Goal: Task Accomplishment & Management: Manage account settings

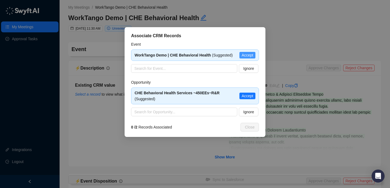
click at [250, 55] on span "Accept" at bounding box center [248, 55] width 12 height 6
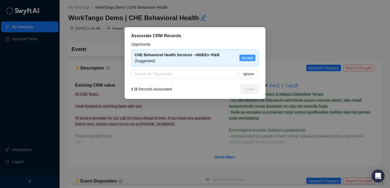
click at [246, 60] on span "Accept" at bounding box center [248, 58] width 12 height 6
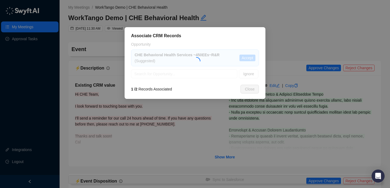
type textarea "**********"
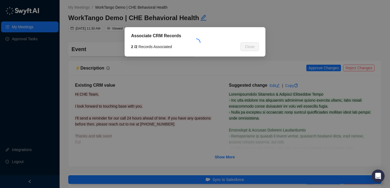
type input "**********"
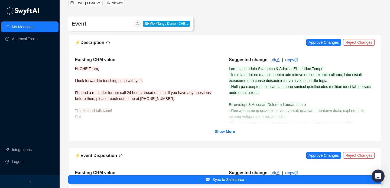
scroll to position [40, 0]
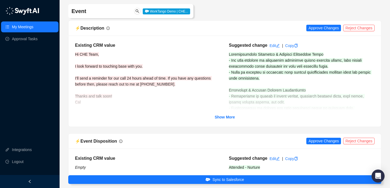
click at [326, 32] on div "⚡️ Description Approve Changes Reject Changes" at bounding box center [225, 28] width 313 height 15
click at [326, 29] on span "Approve Changes" at bounding box center [324, 28] width 30 height 6
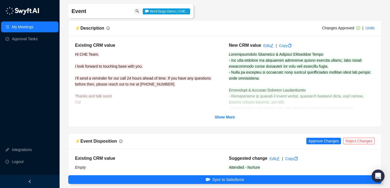
click at [223, 113] on div "Existing CRM value Hi CHE Team, I look forward to touching base with you. I’ll …" at bounding box center [225, 81] width 300 height 78
click at [225, 118] on strong "Show More" at bounding box center [225, 117] width 20 height 4
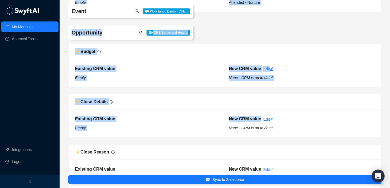
drag, startPoint x: 230, startPoint y: 55, endPoint x: 306, endPoint y: 115, distance: 96.5
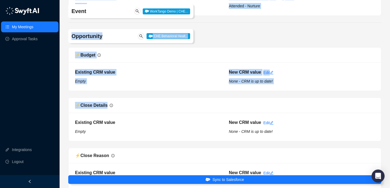
scroll to position [243, 0]
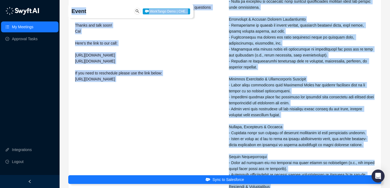
scroll to position [0, 0]
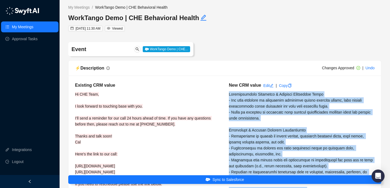
drag, startPoint x: 279, startPoint y: 164, endPoint x: 228, endPoint y: 93, distance: 87.2
copy span "Organizational Structure & Employee Engagement Needs - The team consists of cli…"
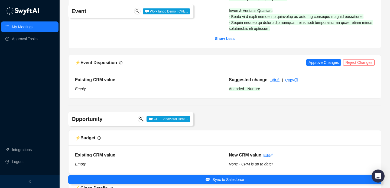
scroll to position [376, 0]
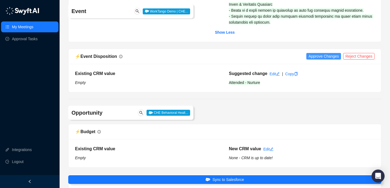
click at [322, 59] on span "Approve Changes" at bounding box center [324, 56] width 30 height 6
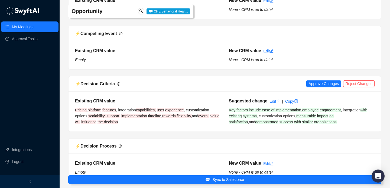
scroll to position [676, 0]
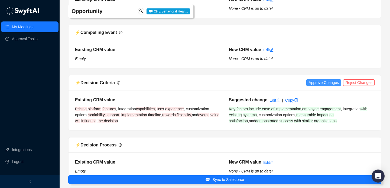
click at [324, 85] on span "Approve Changes" at bounding box center [324, 82] width 30 height 6
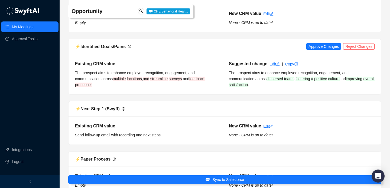
scroll to position [897, 0]
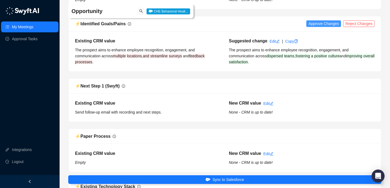
click at [324, 27] on span "Approve Changes" at bounding box center [324, 24] width 30 height 6
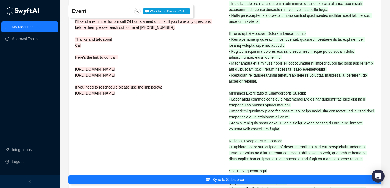
scroll to position [0, 0]
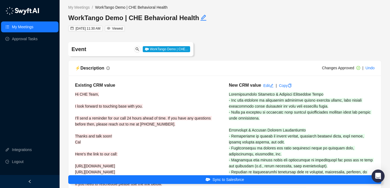
click at [33, 28] on link "My Meetings" at bounding box center [22, 26] width 21 height 11
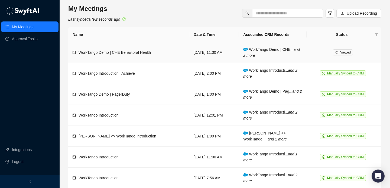
click at [190, 52] on td "[DATE] 11:30 AM" at bounding box center [215, 52] width 50 height 21
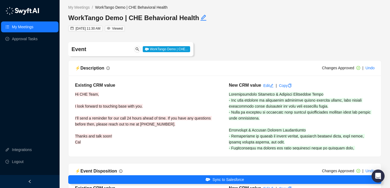
type input "**********"
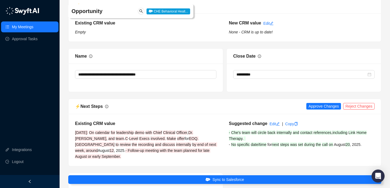
scroll to position [1079, 0]
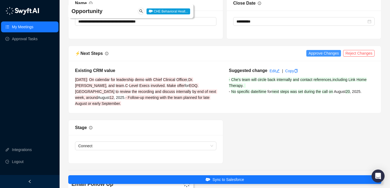
click at [312, 50] on button "Approve Changes" at bounding box center [324, 53] width 35 height 7
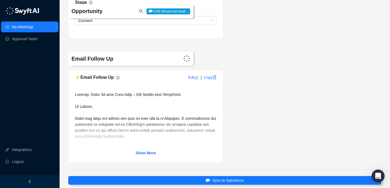
scroll to position [1213, 0]
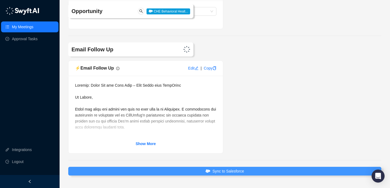
click at [235, 169] on span "Sync to Salesforce" at bounding box center [229, 171] width 32 height 6
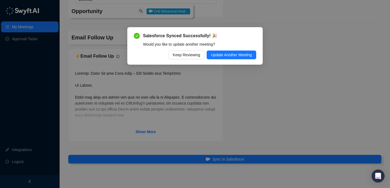
scroll to position [1201, 0]
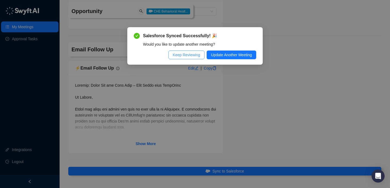
click at [187, 56] on span "Keep Reviewing" at bounding box center [186, 55] width 27 height 6
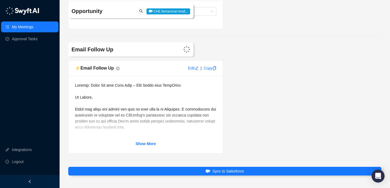
scroll to position [1218, 0]
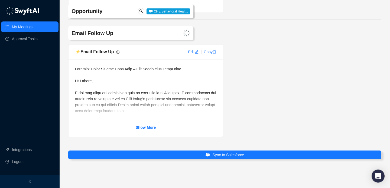
click at [157, 128] on div "Show More" at bounding box center [146, 127] width 142 height 6
click at [146, 129] on strong "Show More" at bounding box center [146, 127] width 20 height 4
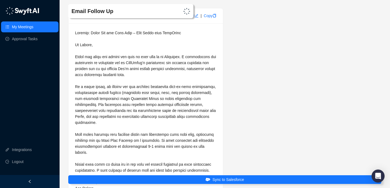
scroll to position [1253, 0]
click at [76, 57] on span at bounding box center [146, 116] width 142 height 171
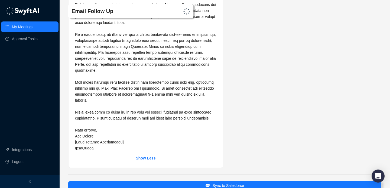
scroll to position [1338, 0]
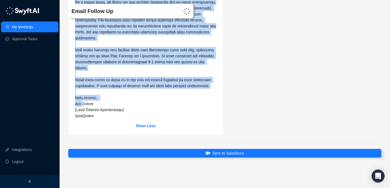
drag, startPoint x: 76, startPoint y: 57, endPoint x: 82, endPoint y: 103, distance: 46.4
click at [82, 103] on span at bounding box center [146, 31] width 142 height 171
copy span "Thank you again for taking the time to meet with us on Wednesday. I appreciated…"
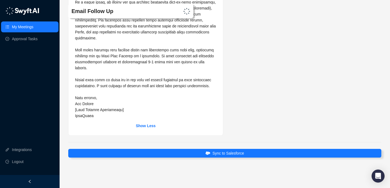
click at [103, 66] on span at bounding box center [146, 31] width 142 height 171
click at [33, 25] on link "My Meetings" at bounding box center [22, 26] width 21 height 11
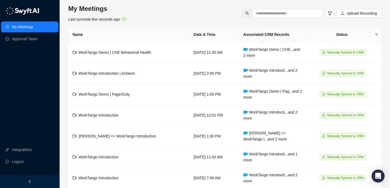
click at [33, 21] on link "My Meetings" at bounding box center [22, 26] width 21 height 11
